Goal: Understand process/instructions: Learn how to perform a task or action

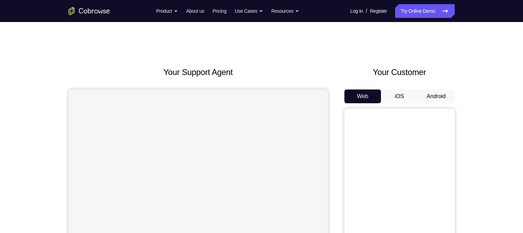
click at [441, 97] on button "Android" at bounding box center [436, 97] width 37 height 14
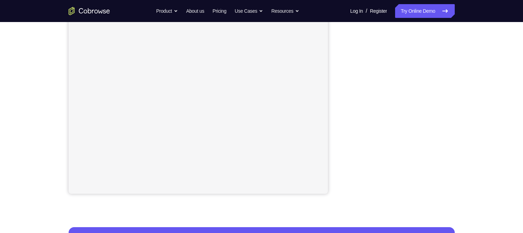
scroll to position [126, 0]
click at [453, 100] on div at bounding box center [399, 89] width 110 height 212
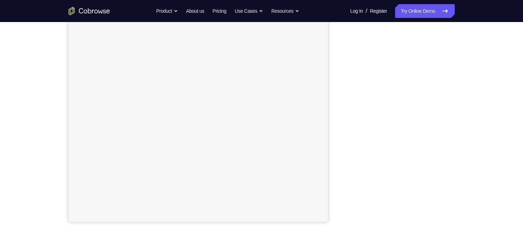
scroll to position [99, 0]
click at [452, 99] on div at bounding box center [399, 116] width 110 height 212
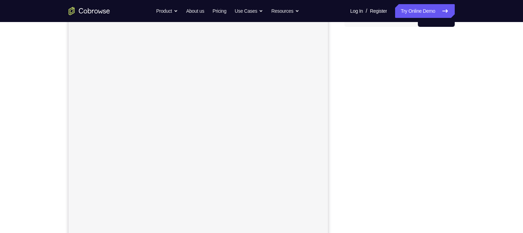
scroll to position [78, 0]
click at [459, 168] on div "Your Support Agent Your Customer Web iOS Android Next Steps We’d be happy to gi…" at bounding box center [261, 172] width 441 height 455
click at [503, 197] on div "Your Support Agent Your Customer Web iOS Android Next Steps We’d be happy to gi…" at bounding box center [261, 178] width 523 height 455
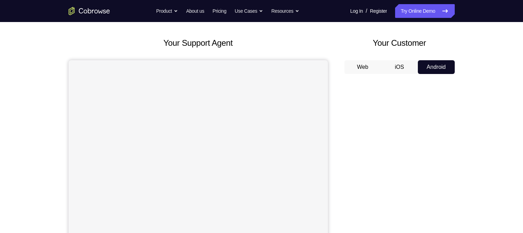
scroll to position [29, 0]
click at [417, 13] on link "Try Online Demo" at bounding box center [424, 11] width 59 height 14
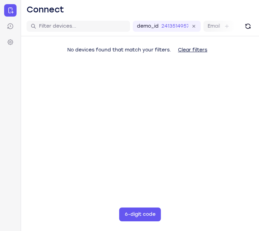
click at [181, 123] on main "demo_id 2413514957 2413514957 Email User ID Device ID Device name 6-digit code …" at bounding box center [140, 132] width 238 height 231
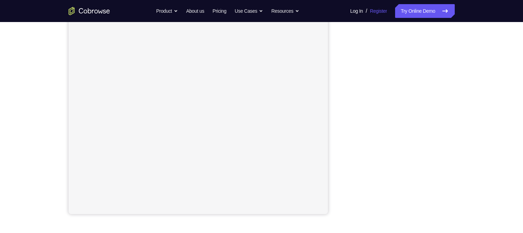
scroll to position [108, 0]
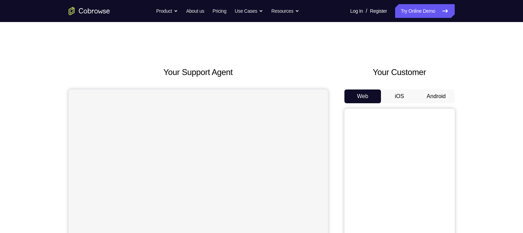
click at [447, 102] on button "Android" at bounding box center [436, 97] width 37 height 14
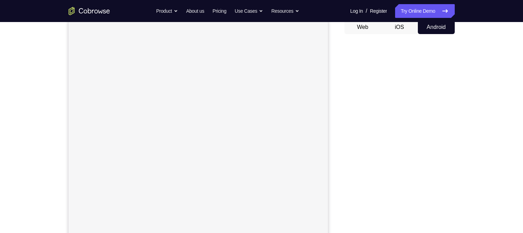
scroll to position [57, 0]
